Goal: Find specific page/section: Find specific page/section

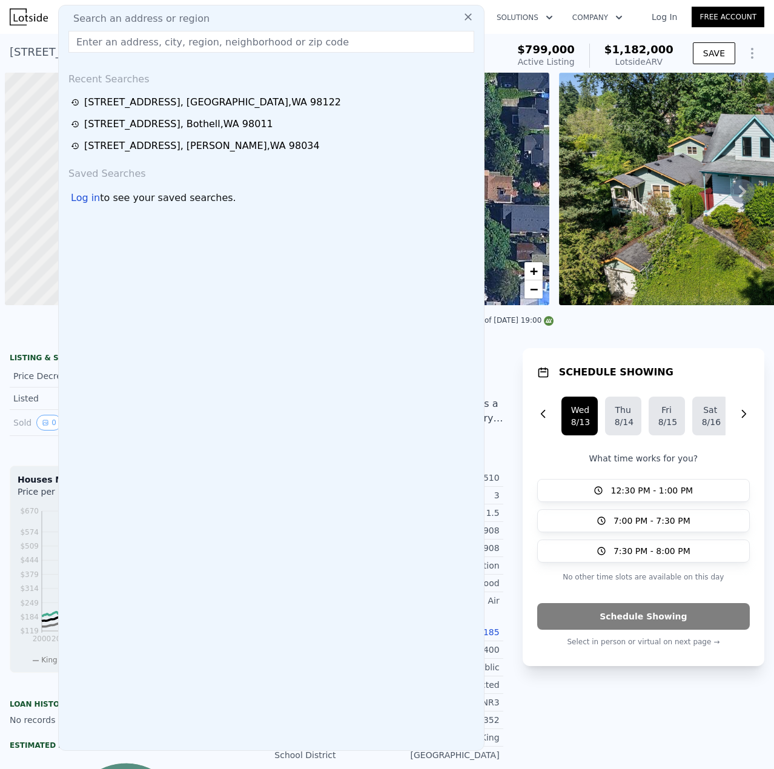
scroll to position [0, 5]
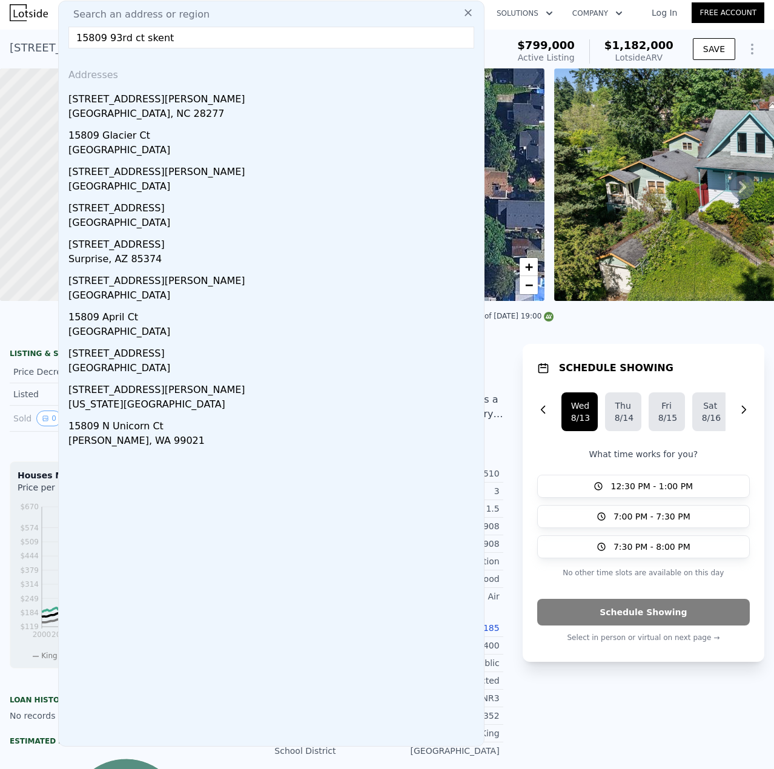
drag, startPoint x: 161, startPoint y: 38, endPoint x: 67, endPoint y: 36, distance: 93.9
click at [68, 47] on div "Search an address or region [GEOGRAPHIC_DATA] skent Addresses [STREET_ADDRESS][…" at bounding box center [271, 374] width 426 height 746
click at [109, 33] on input "15809 93rd ct skent" at bounding box center [271, 38] width 406 height 22
click at [113, 35] on input "15809 93rd ct skent" at bounding box center [271, 38] width 406 height 22
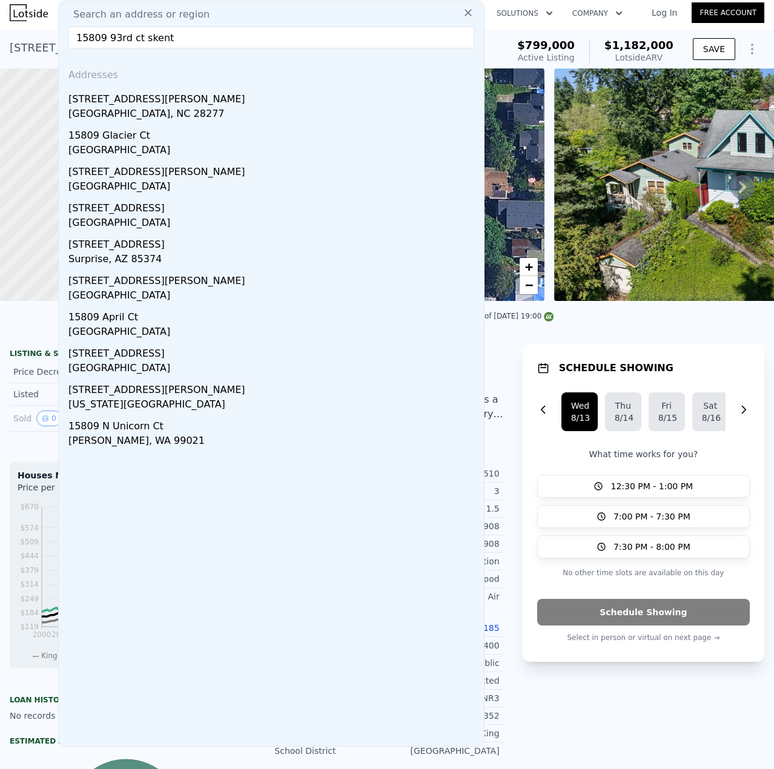
click at [111, 35] on input "15809 93rd ct skent" at bounding box center [271, 38] width 406 height 22
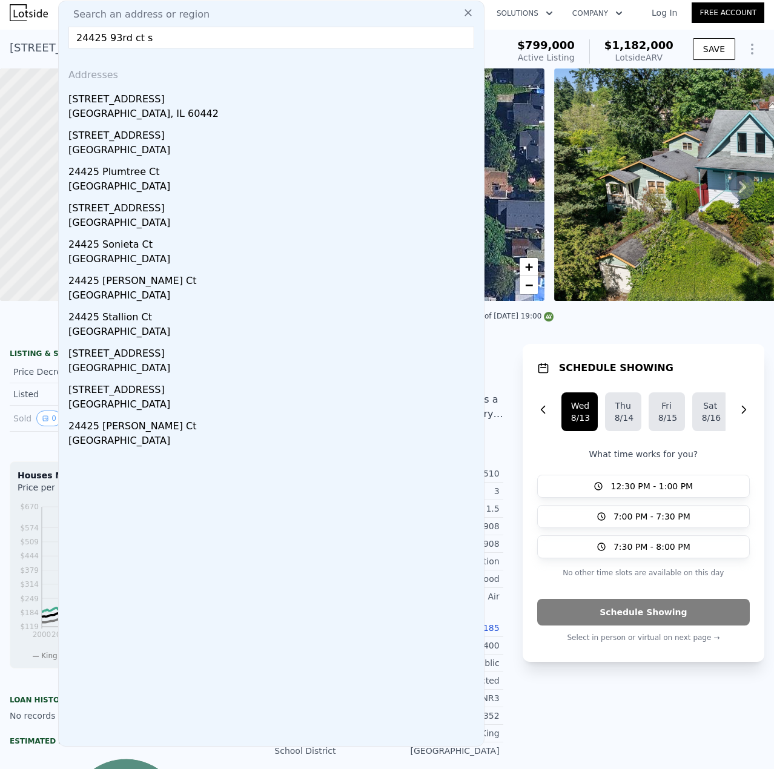
click at [91, 40] on input "24425 93rd ct s" at bounding box center [271, 38] width 406 height 22
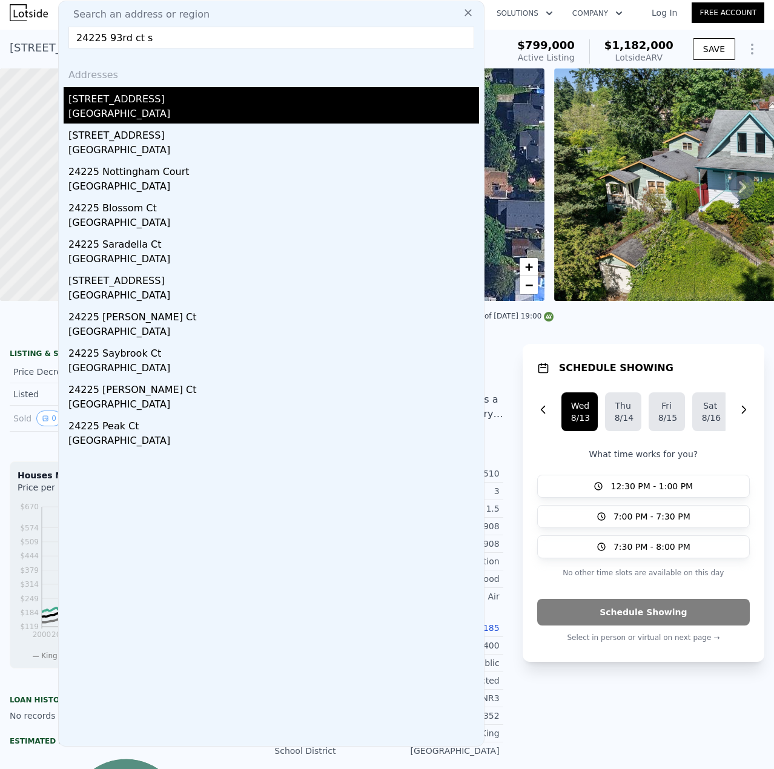
type input "24225 93rd ct s"
click at [82, 103] on div "24225 93rd Ct S" at bounding box center [273, 96] width 411 height 19
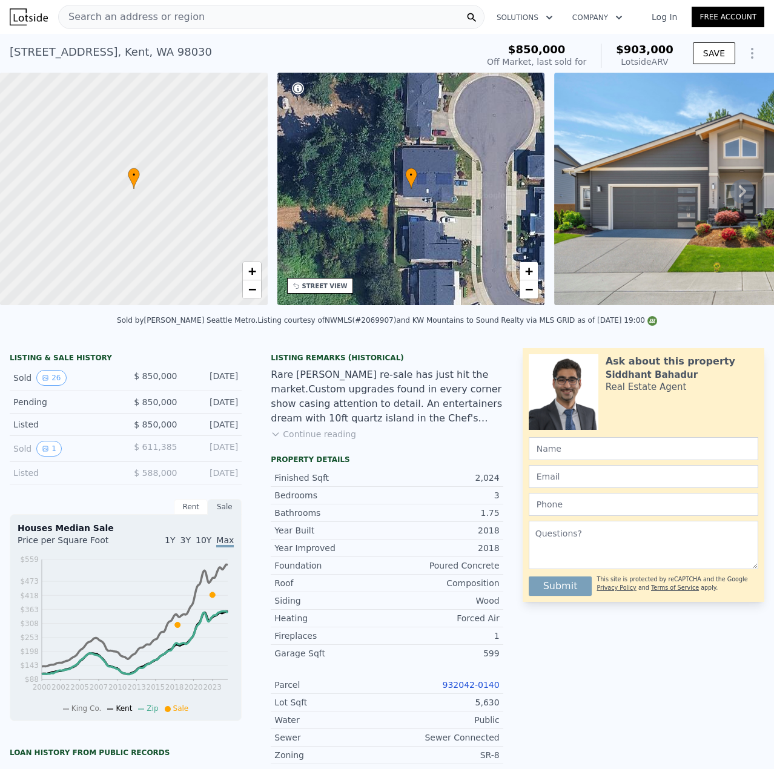
click at [147, 15] on span "Search an address or region" at bounding box center [132, 17] width 146 height 15
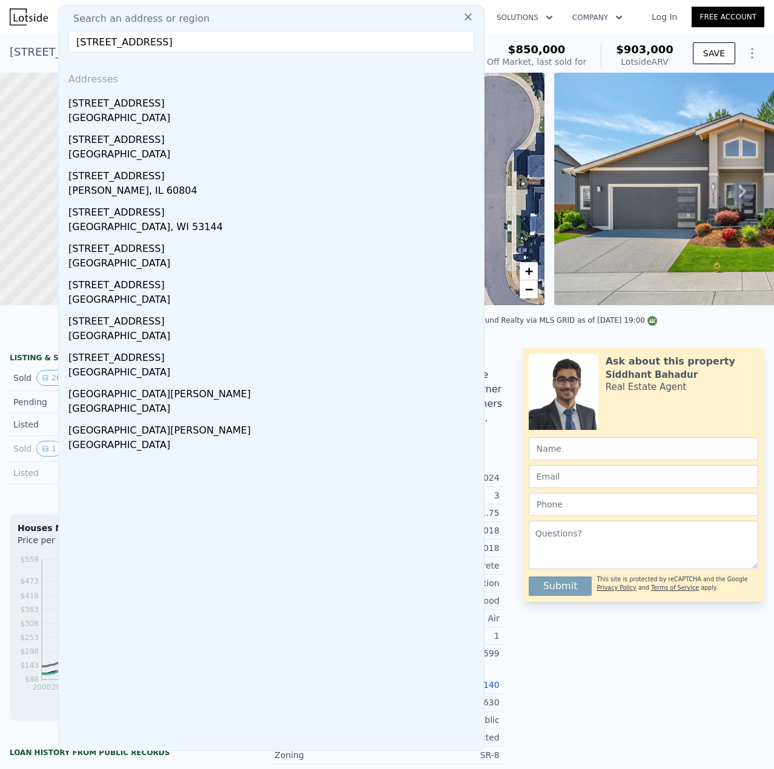
click at [95, 44] on input "5304 26th ave s" at bounding box center [271, 42] width 406 height 22
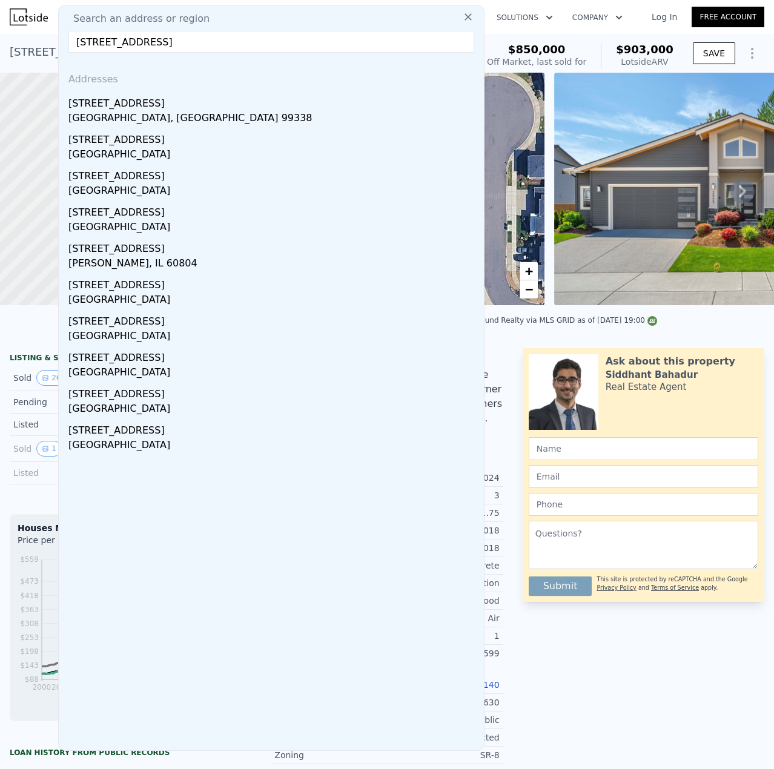
click at [97, 44] on input "5308 26th ave s" at bounding box center [271, 42] width 406 height 22
type input "5310 26th ave s"
click at [154, 144] on div "5310 26th Ave S" at bounding box center [273, 137] width 411 height 19
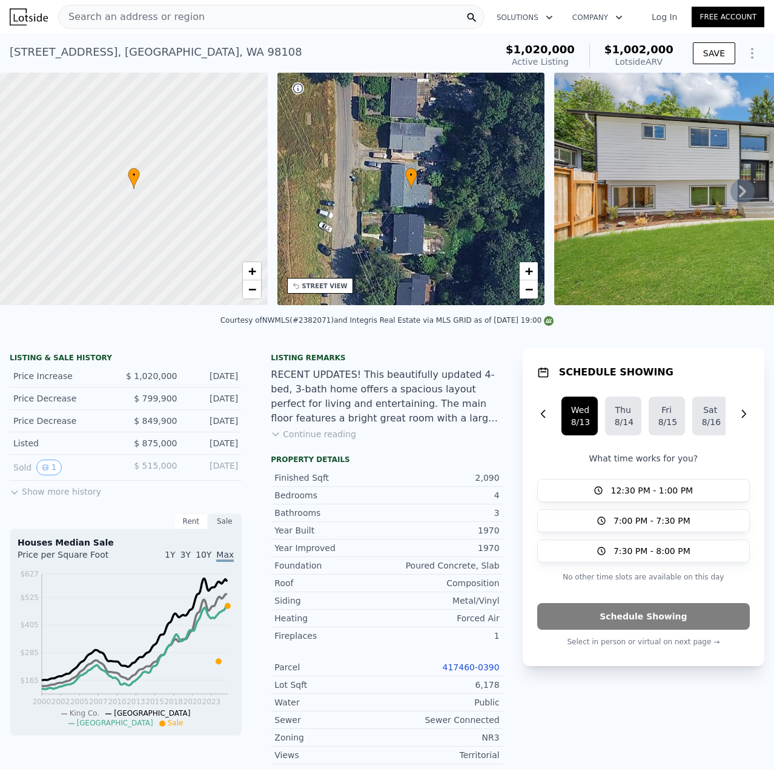
click at [194, 21] on div "Search an address or region" at bounding box center [271, 17] width 426 height 24
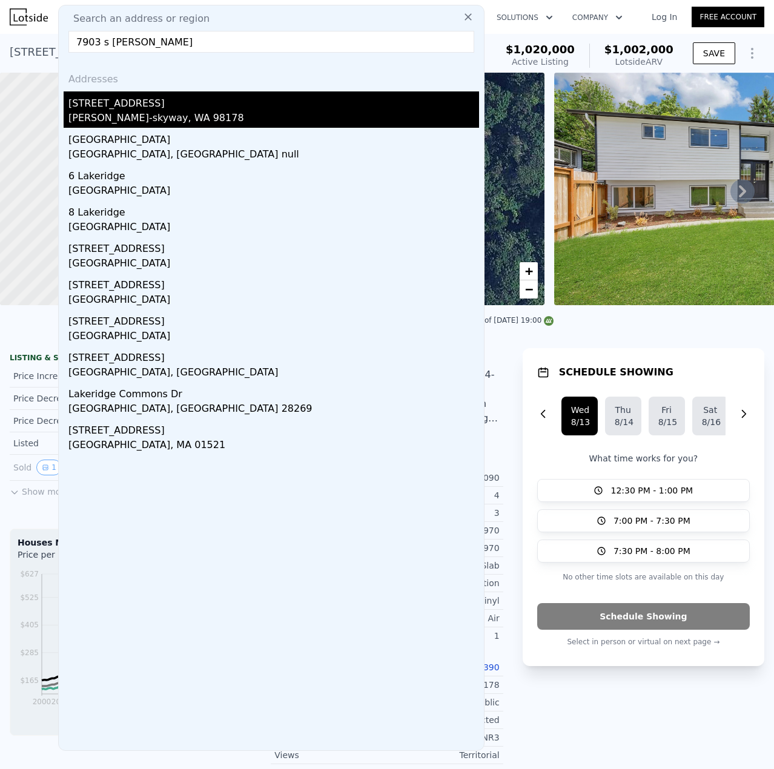
type input "7903 s lakeri"
click at [196, 99] on div "7903 S Lakeridge Dr" at bounding box center [273, 100] width 411 height 19
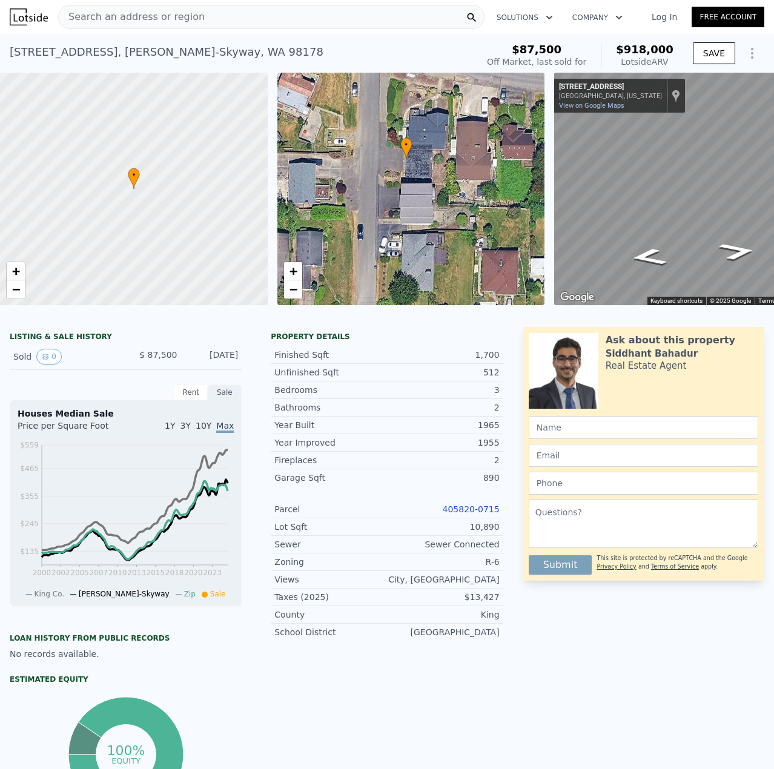
drag, startPoint x: 415, startPoint y: 237, endPoint x: 405, endPoint y: 209, distance: 29.7
click at [405, 209] on div "• + −" at bounding box center [411, 189] width 268 height 233
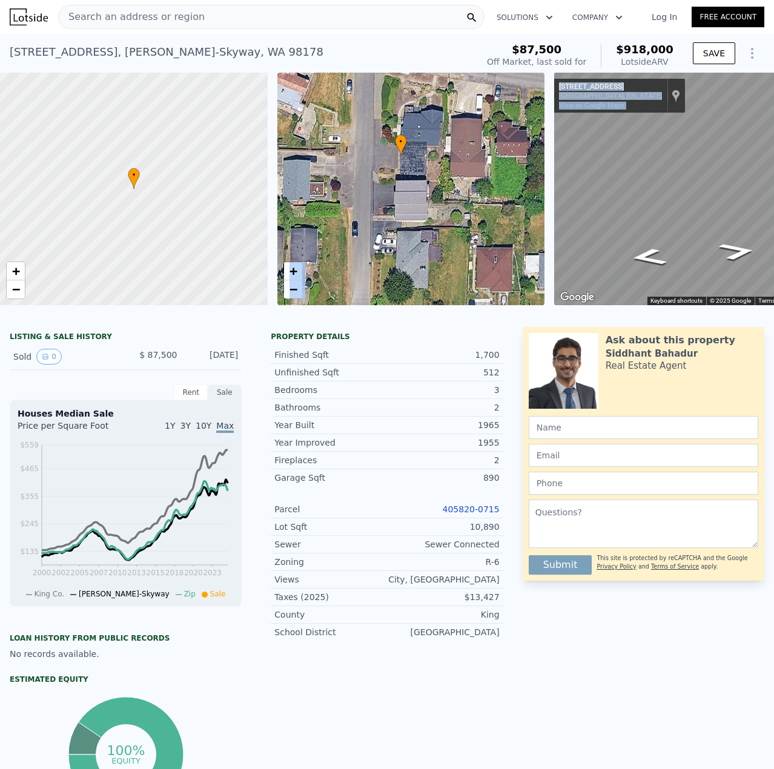
drag, startPoint x: 331, startPoint y: 314, endPoint x: 356, endPoint y: 313, distance: 24.9
click at [408, 236] on div "• + −" at bounding box center [411, 189] width 268 height 233
click at [743, 253] on icon "Go South, S Sunnycrest Rd" at bounding box center [737, 251] width 68 height 26
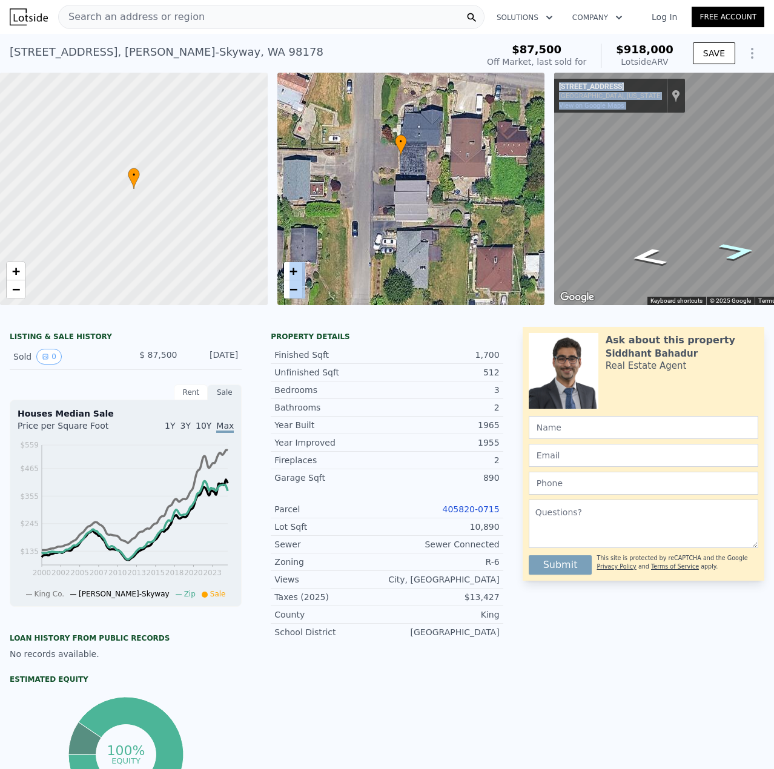
click at [743, 253] on icon "Go South, S Sunnycrest Rd" at bounding box center [737, 251] width 68 height 26
click at [647, 256] on icon "Go North, S Sunnycrest Rd" at bounding box center [648, 257] width 68 height 26
click at [647, 256] on icon "Go North, S Sunnycrest Rd" at bounding box center [649, 257] width 68 height 26
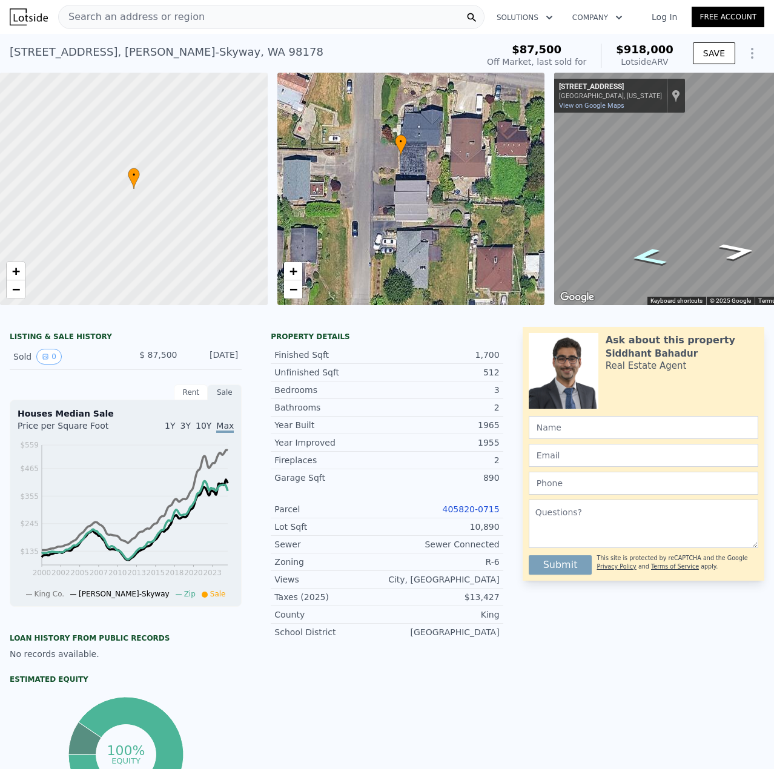
click at [647, 256] on icon "Go North, S Sunnycrest Rd" at bounding box center [649, 257] width 68 height 26
click at [469, 178] on div "• + − • + − ← Move left → Move right ↑ Move up ↓ Move down + Zoom in - Zoom out…" at bounding box center [387, 189] width 774 height 233
click at [672, 198] on icon "Go South, S Sunnycrest Rd" at bounding box center [667, 204] width 91 height 34
click at [672, 198] on icon "Go South, S Sunnycrest Rd" at bounding box center [666, 204] width 91 height 35
click at [672, 197] on icon "Go South, S Sunnycrest Rd" at bounding box center [666, 204] width 91 height 35
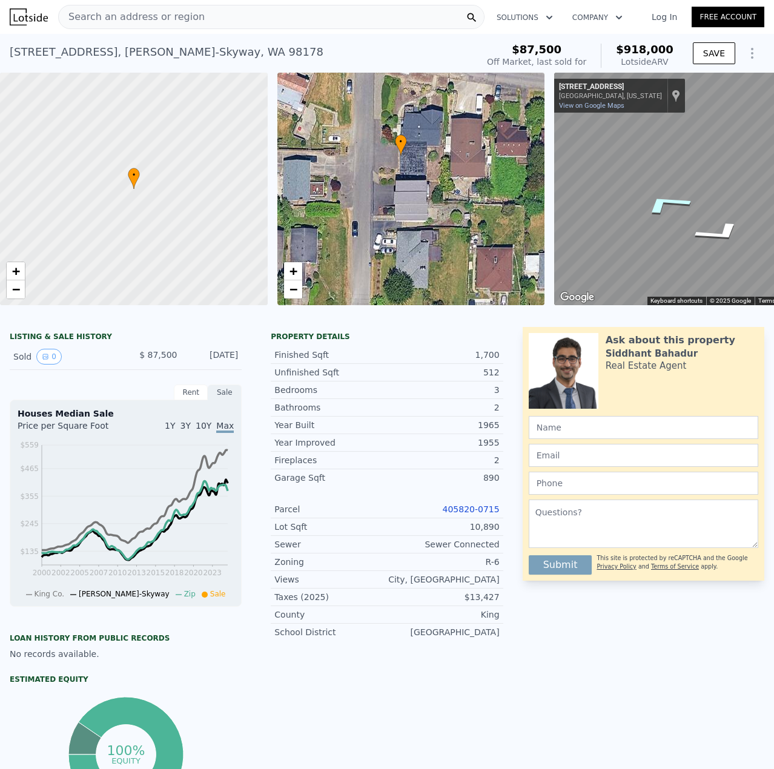
click at [672, 197] on icon "Go South, S Sunnycrest Rd" at bounding box center [666, 204] width 91 height 35
click at [714, 236] on icon "Go North, S Sunnycrest Rd" at bounding box center [720, 233] width 91 height 35
click at [672, 93] on div "Show location on map" at bounding box center [676, 95] width 8 height 13
click at [88, 17] on span "Search an address or region" at bounding box center [132, 17] width 146 height 15
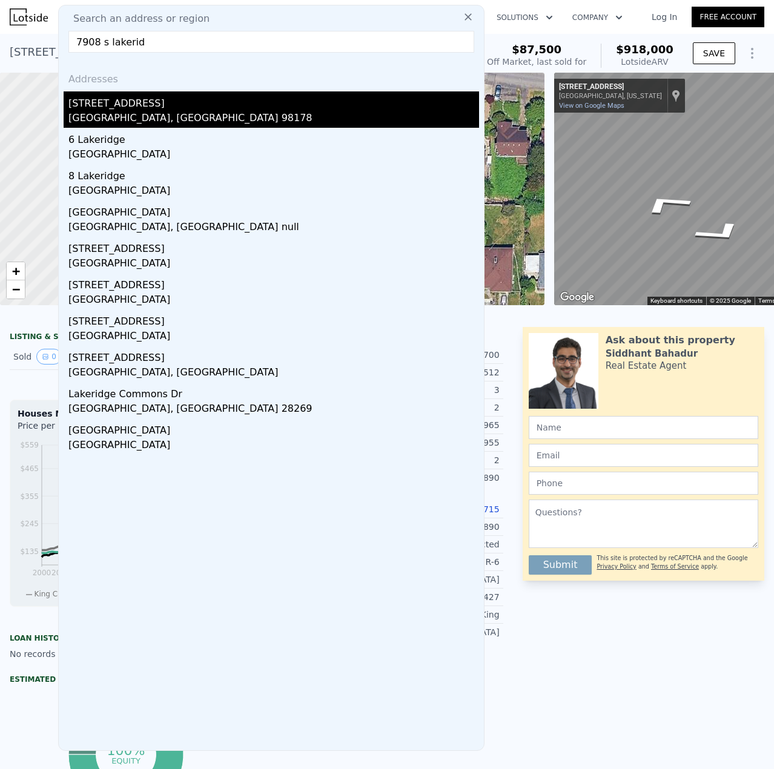
type input "7908 s lakerid"
click at [118, 112] on div "Seattle, WA 98178" at bounding box center [273, 119] width 411 height 17
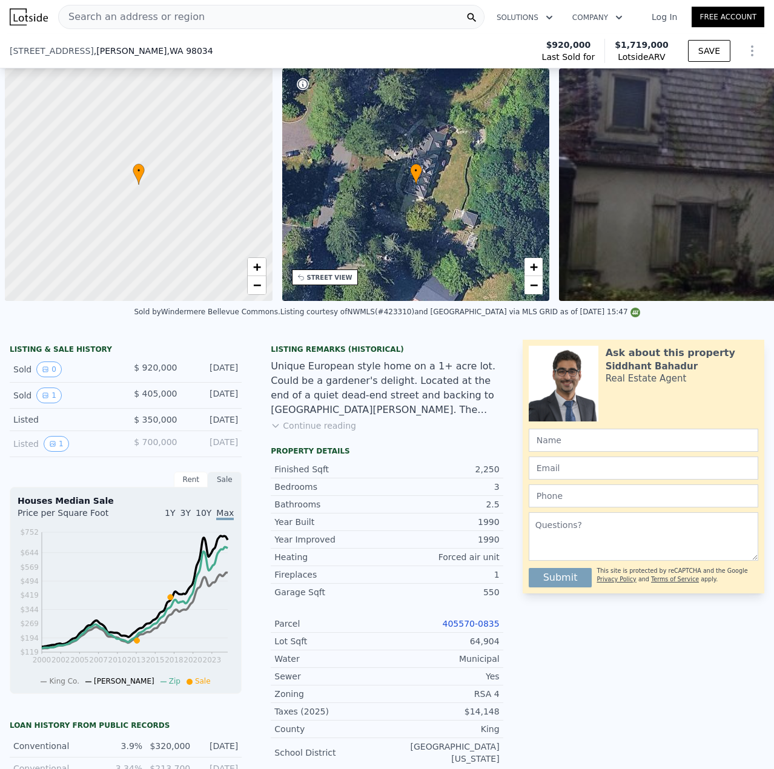
scroll to position [0, 1164]
